Goal: Find specific page/section: Find specific page/section

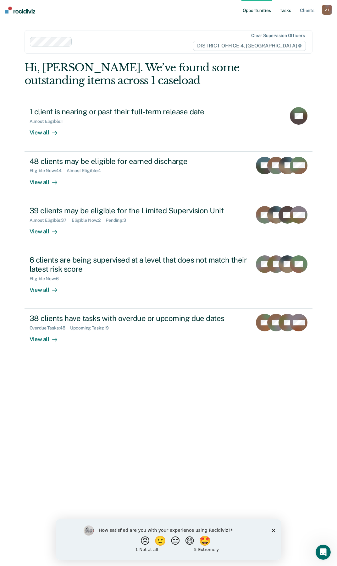
click at [285, 11] on link "Tasks" at bounding box center [285, 10] width 14 height 20
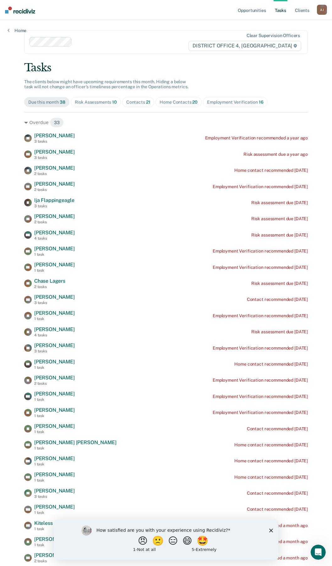
click at [169, 101] on div "Home Contacts 20" at bounding box center [179, 102] width 38 height 5
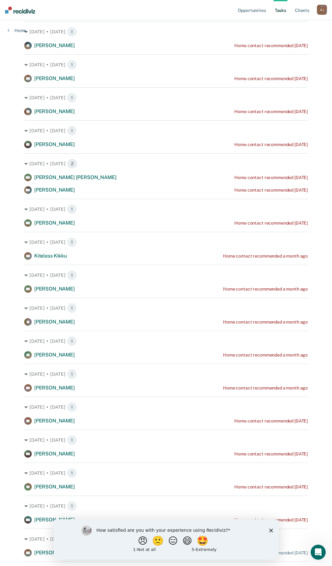
scroll to position [80, 0]
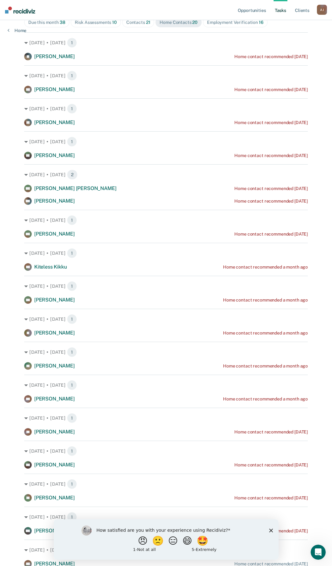
click at [129, 23] on div "Contacts 21" at bounding box center [138, 22] width 24 height 5
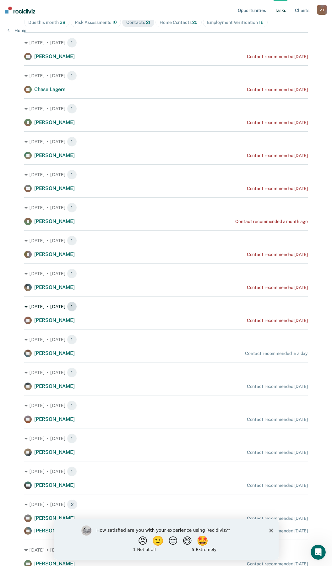
scroll to position [0, 0]
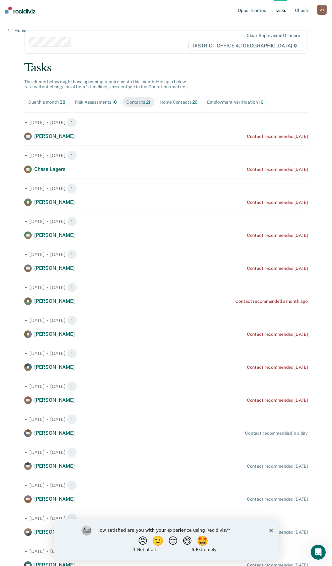
click at [160, 101] on div "Home Contacts 20" at bounding box center [179, 102] width 38 height 5
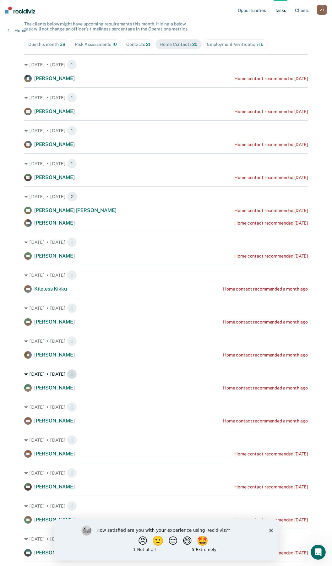
scroll to position [48, 0]
